Goal: Find contact information: Find contact information

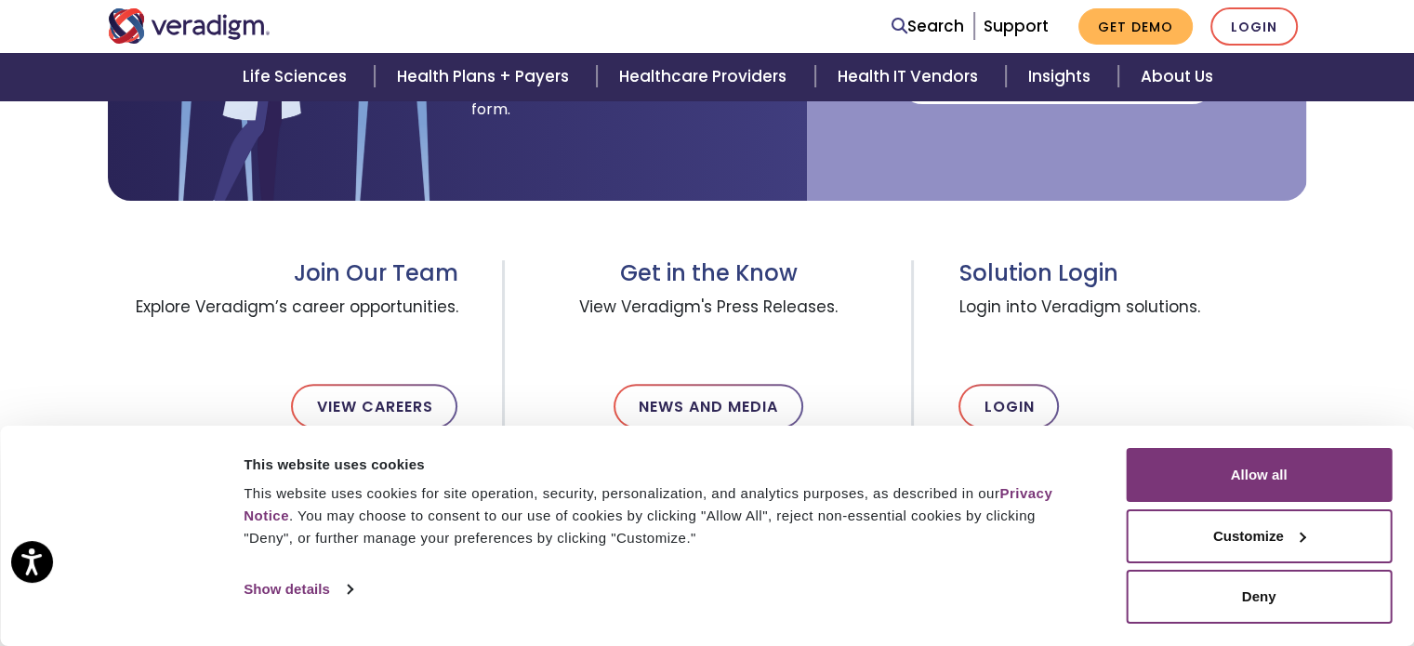
scroll to position [558, 0]
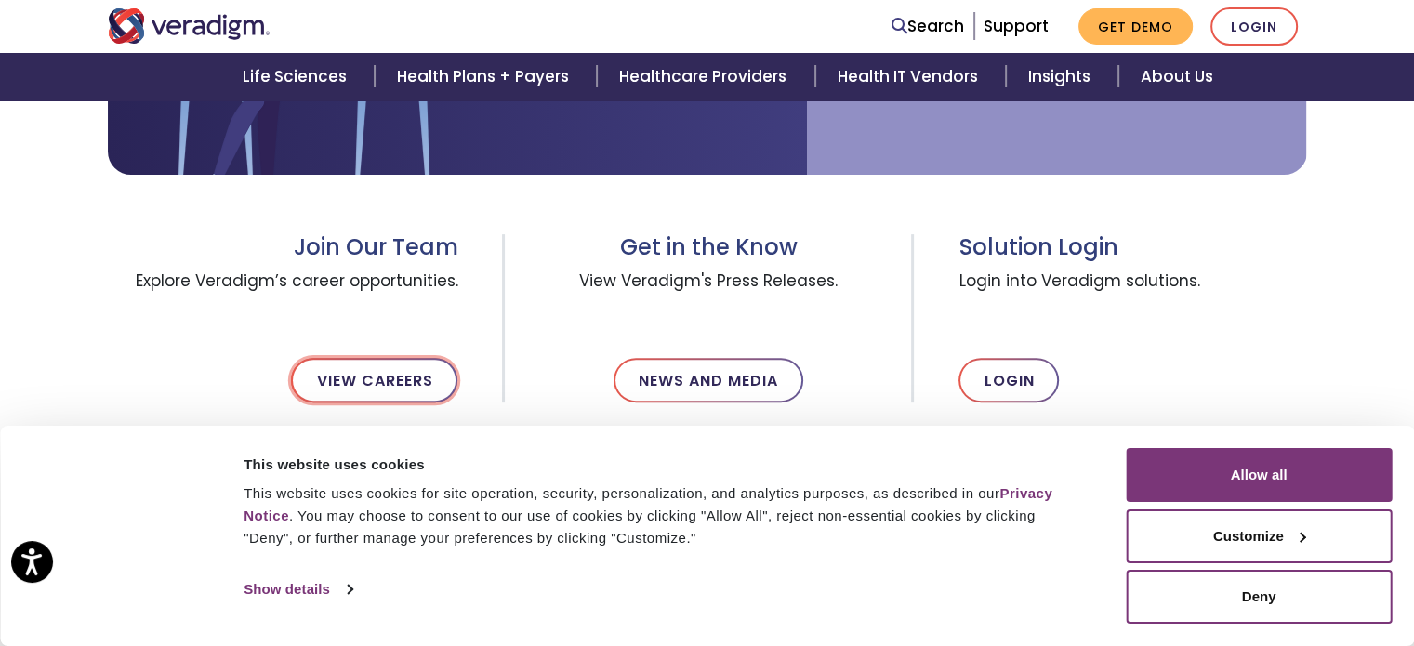
click at [391, 360] on link "View Careers" at bounding box center [374, 380] width 166 height 45
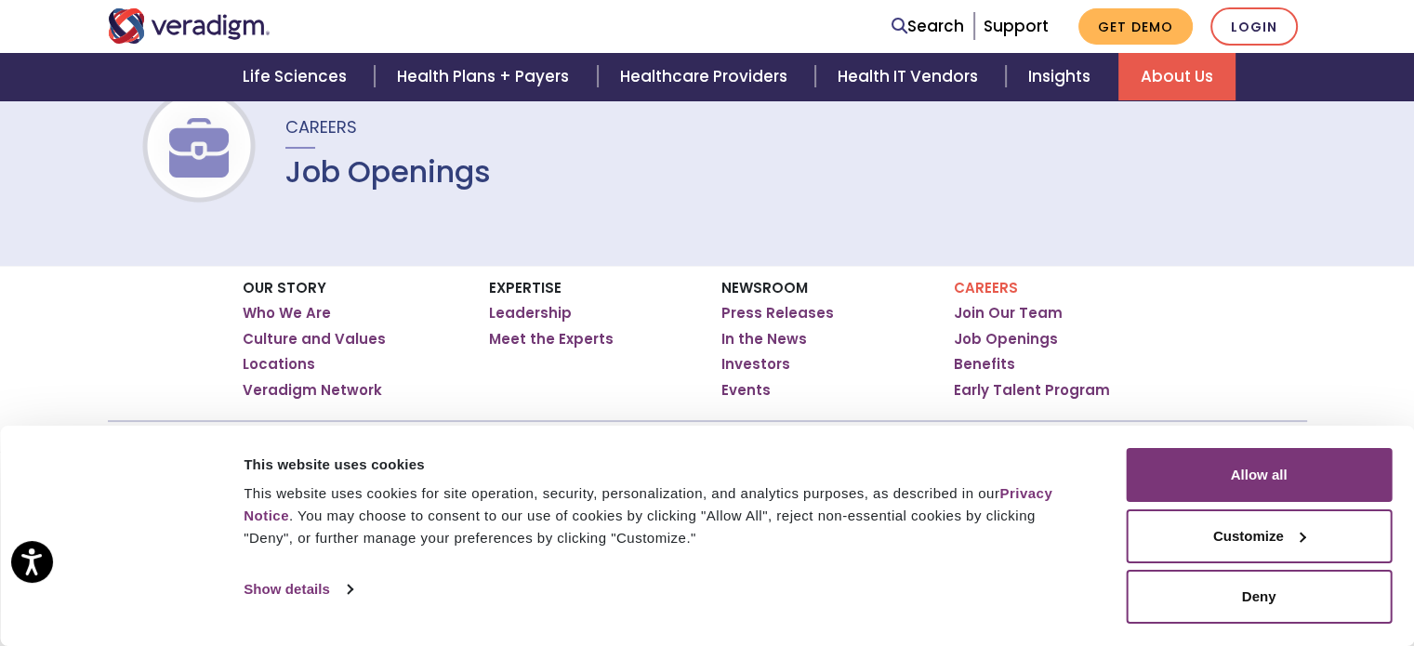
scroll to position [141, 0]
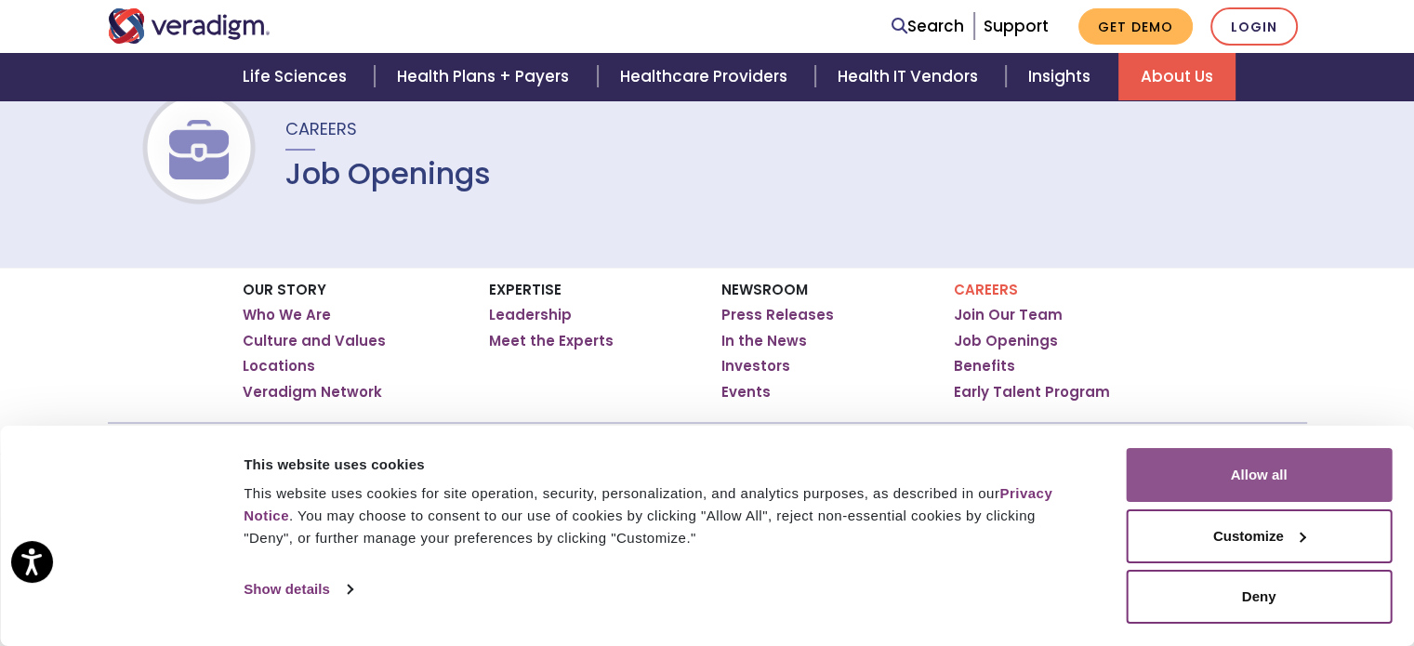
click at [1267, 465] on button "Allow all" at bounding box center [1259, 475] width 266 height 54
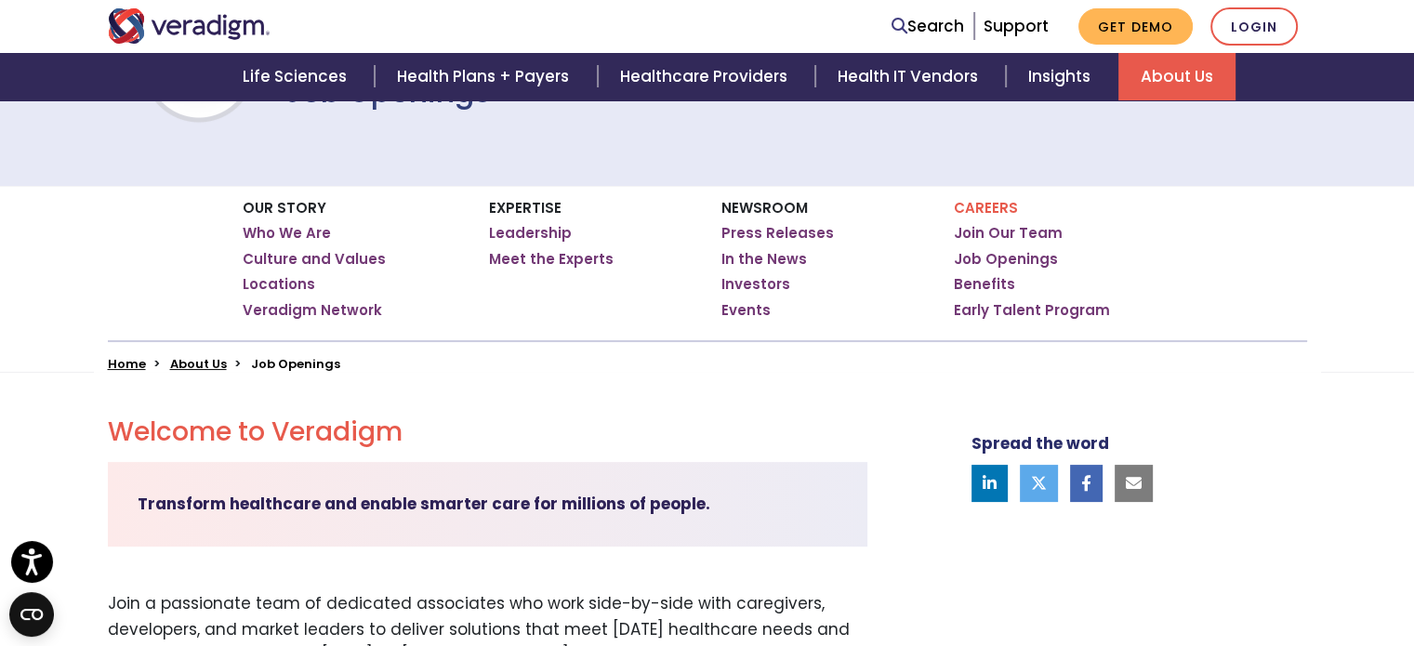
scroll to position [242, 0]
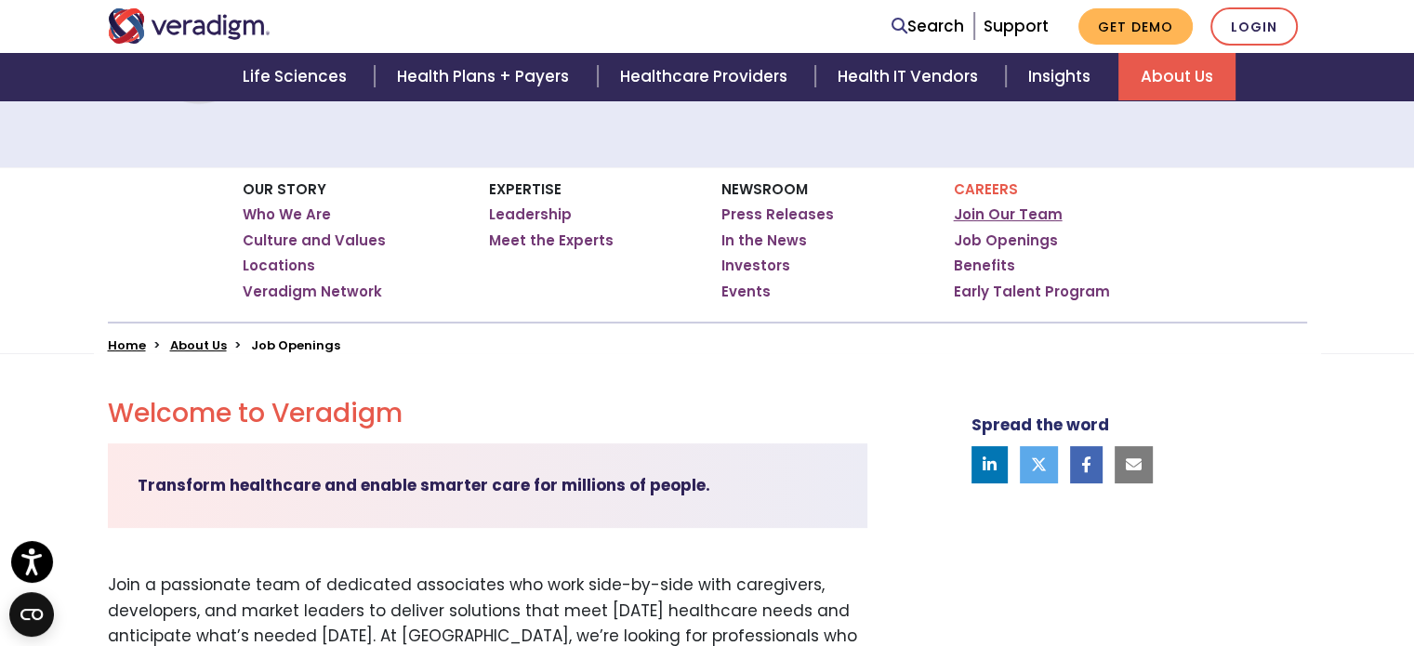
click at [993, 213] on link "Join Our Team" at bounding box center [1008, 214] width 109 height 19
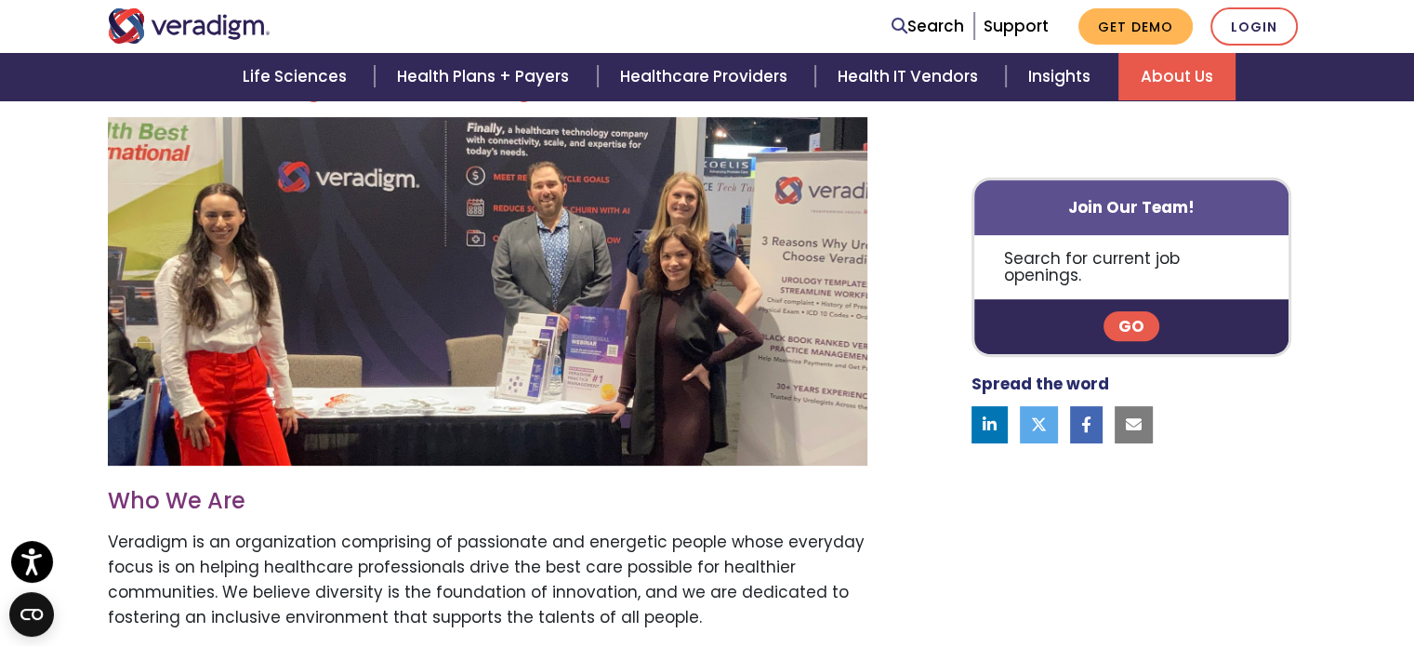
scroll to position [567, 0]
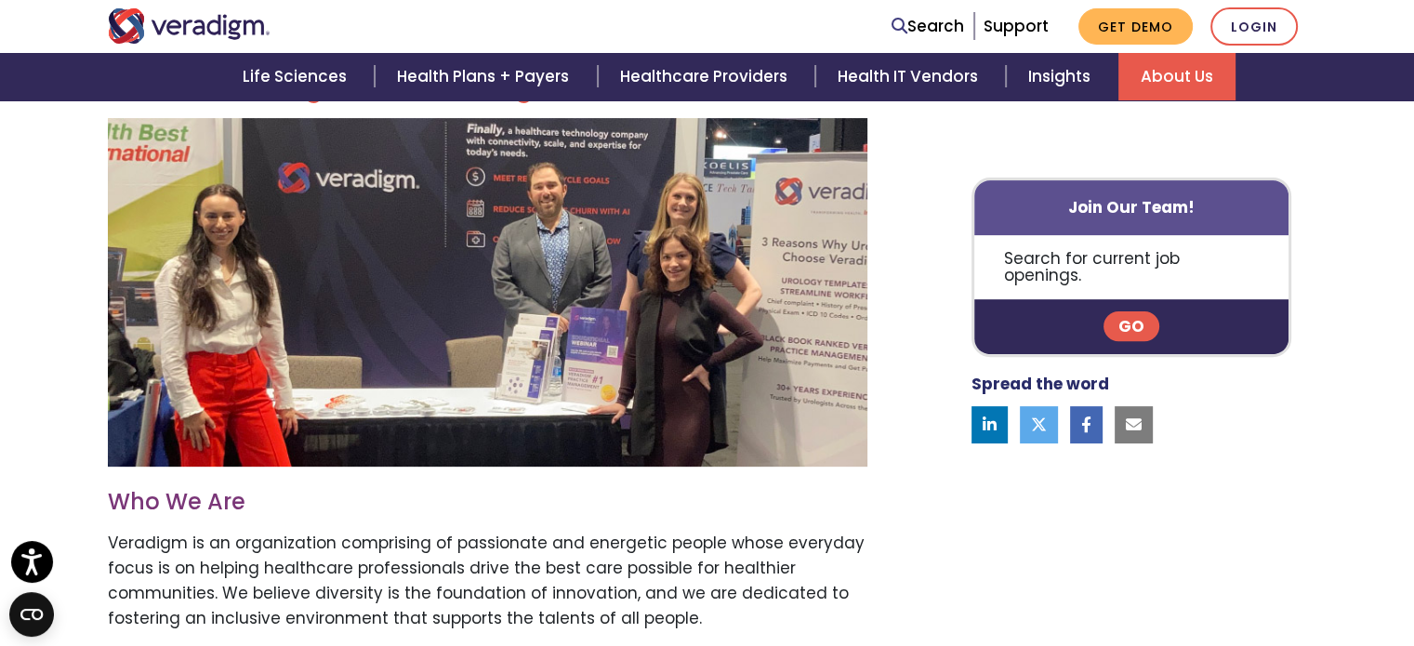
click at [1130, 312] on link "Go" at bounding box center [1132, 327] width 56 height 30
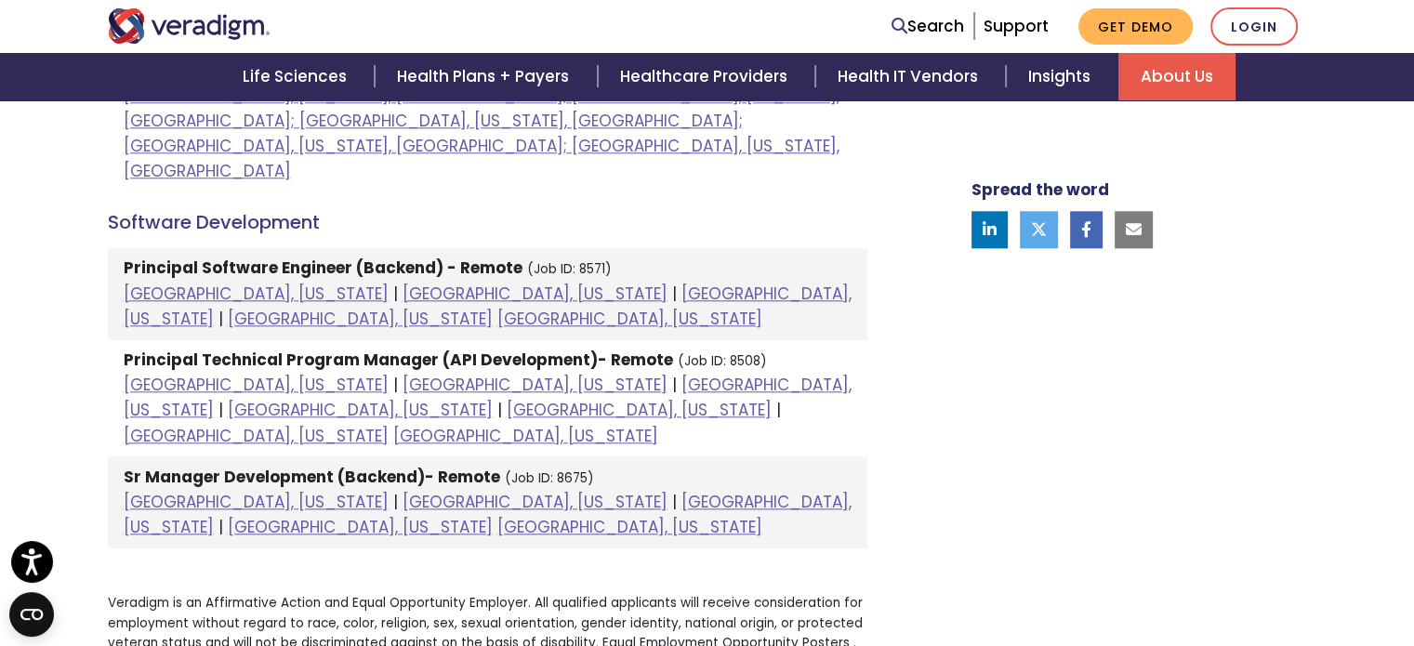
scroll to position [1910, 0]
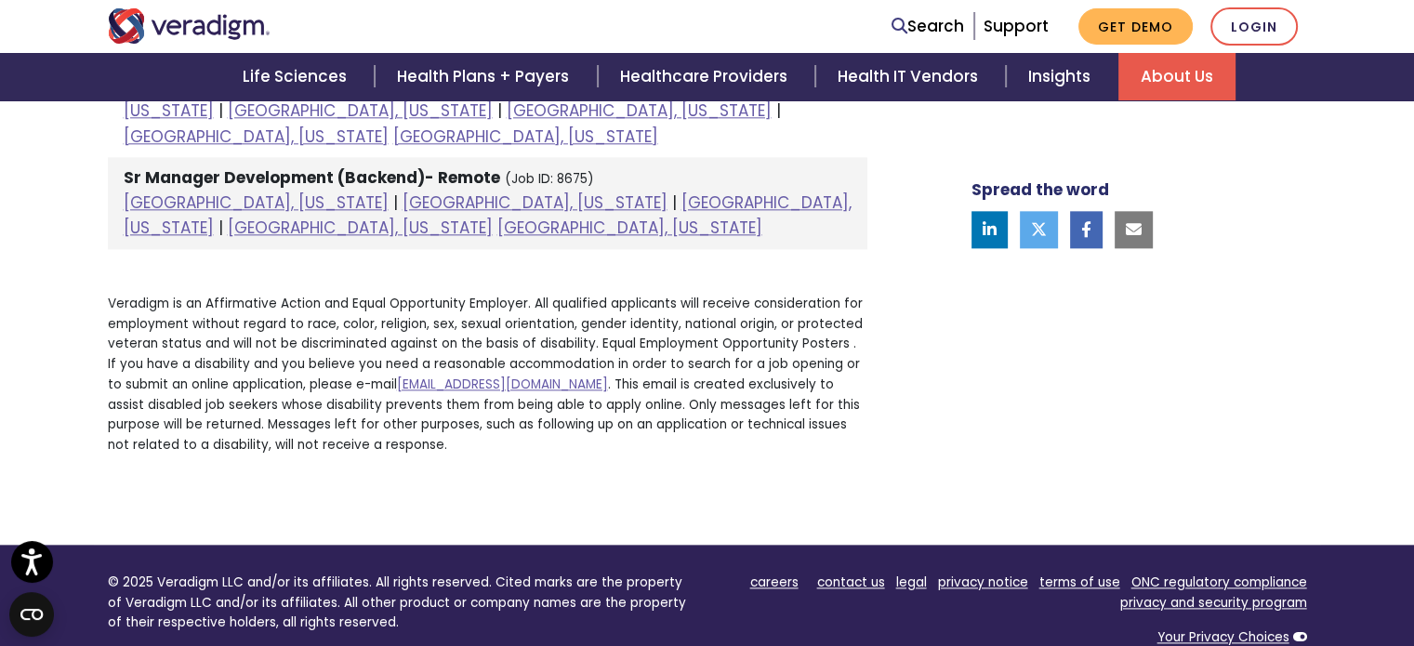
scroll to position [2206, 0]
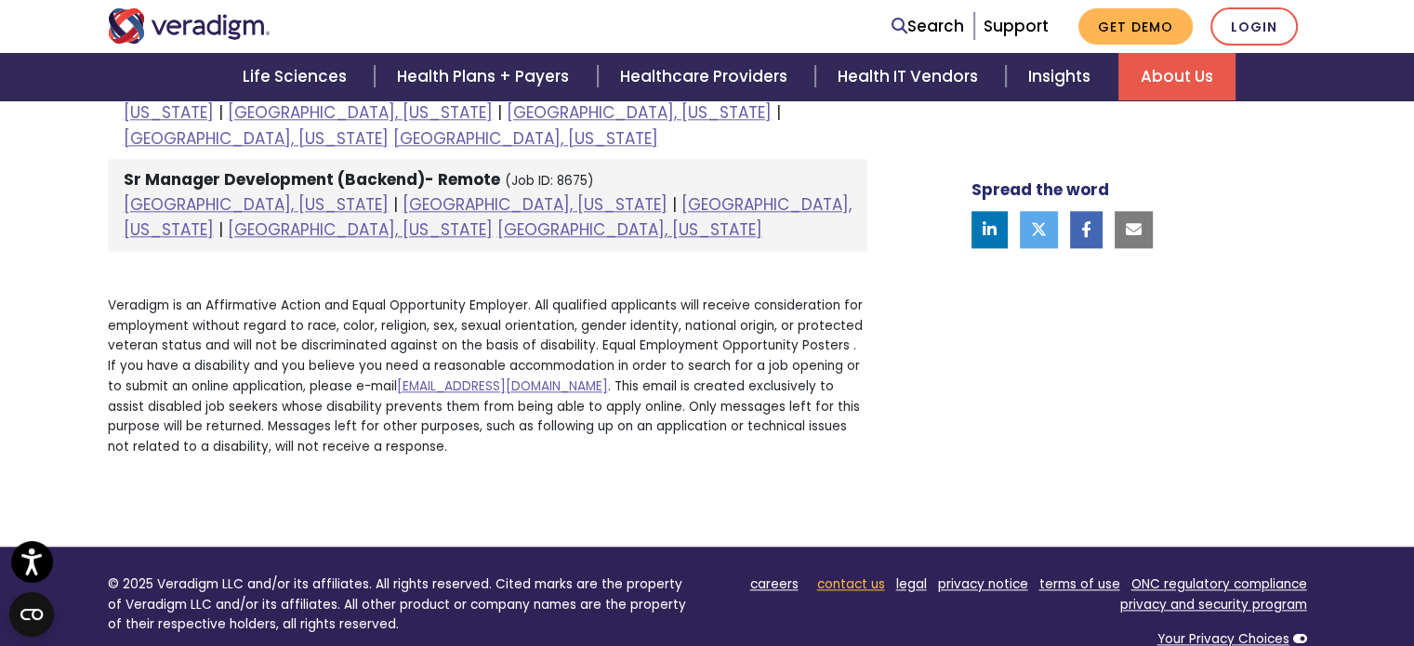
click at [848, 576] on link "contact us" at bounding box center [851, 585] width 68 height 18
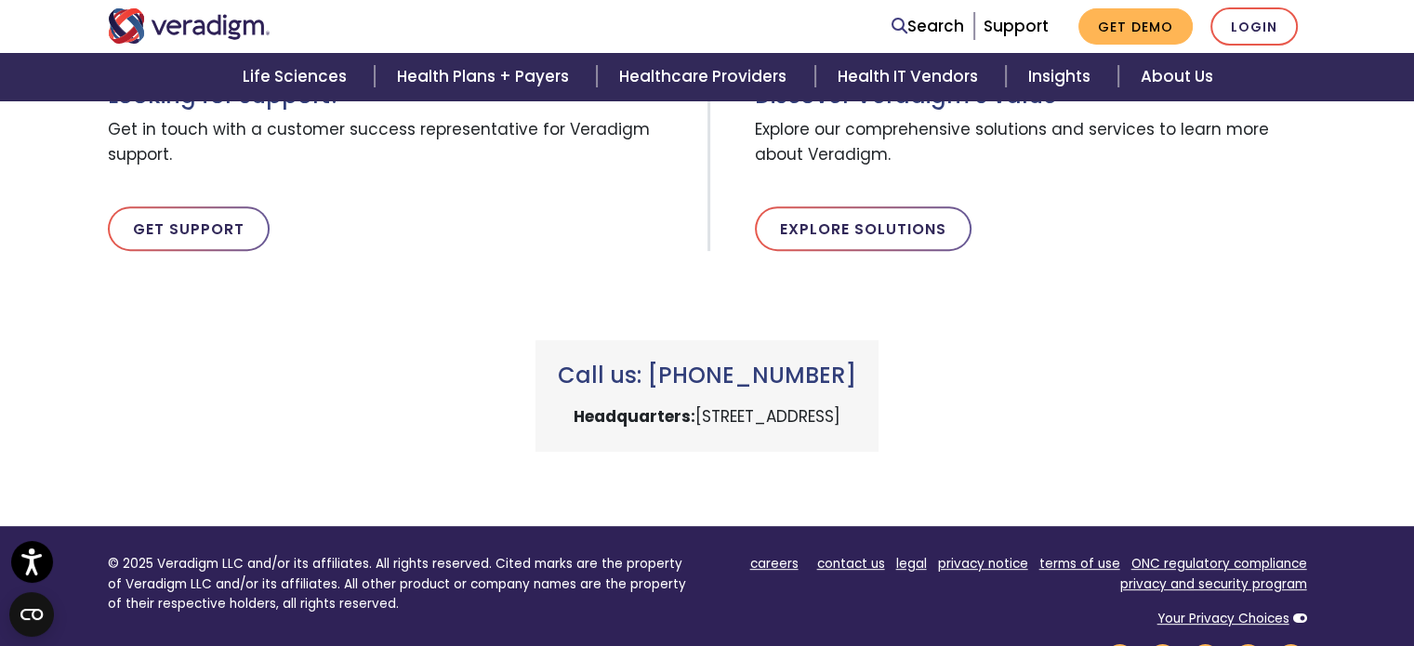
scroll to position [683, 0]
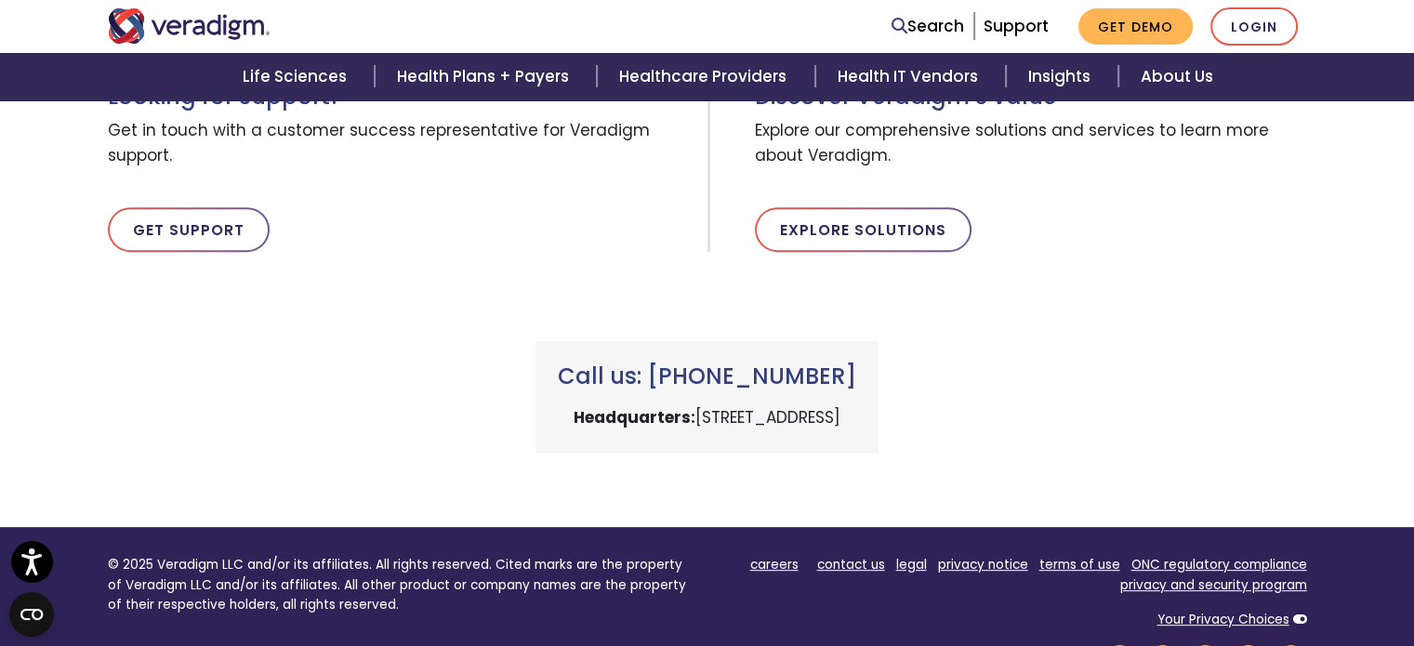
drag, startPoint x: 657, startPoint y: 376, endPoint x: 878, endPoint y: 357, distance: 221.2
click at [878, 357] on div "Call us: [PHONE_NUMBER] Headquarters: [STREET_ADDRESS]" at bounding box center [707, 397] width 343 height 112
copy h3 "[PHONE_NUMBER]"
